Goal: Information Seeking & Learning: Learn about a topic

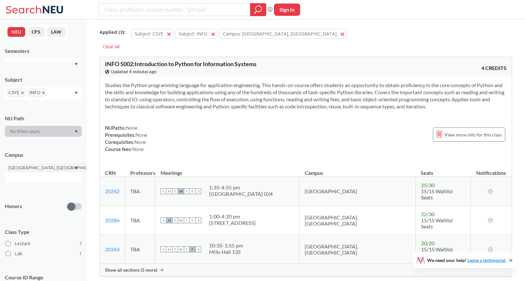
scroll to position [1279, 0]
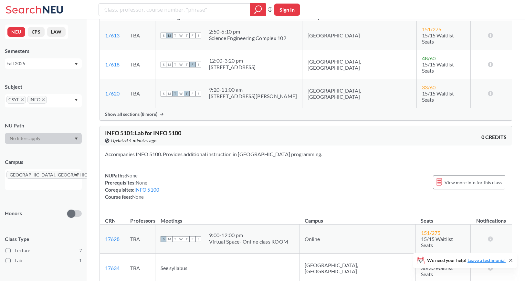
scroll to position [389, 0]
click at [143, 111] on span "Show all sections (8 more)" at bounding box center [131, 114] width 52 height 6
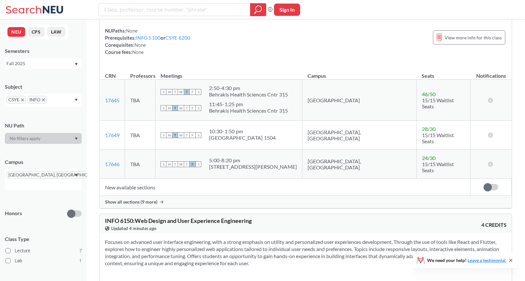
scroll to position [1062, 0]
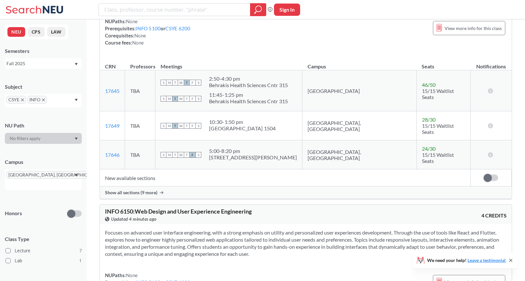
click at [26, 181] on input "text" at bounding box center [15, 185] width 19 height 8
type input "sili"
click at [16, 204] on span "( 10 )" at bounding box center [12, 206] width 8 height 5
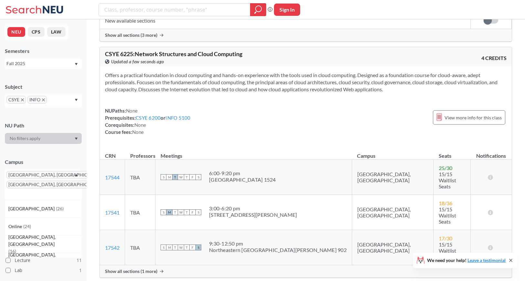
scroll to position [1585, 0]
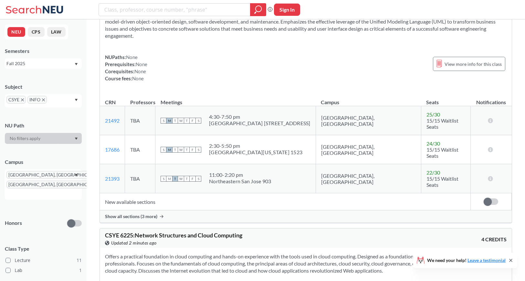
scroll to position [1605, 0]
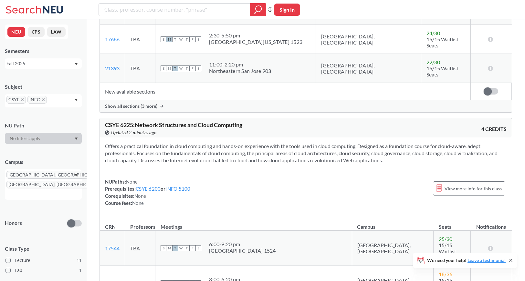
scroll to position [1576, 0]
